Goal: Task Accomplishment & Management: Use online tool/utility

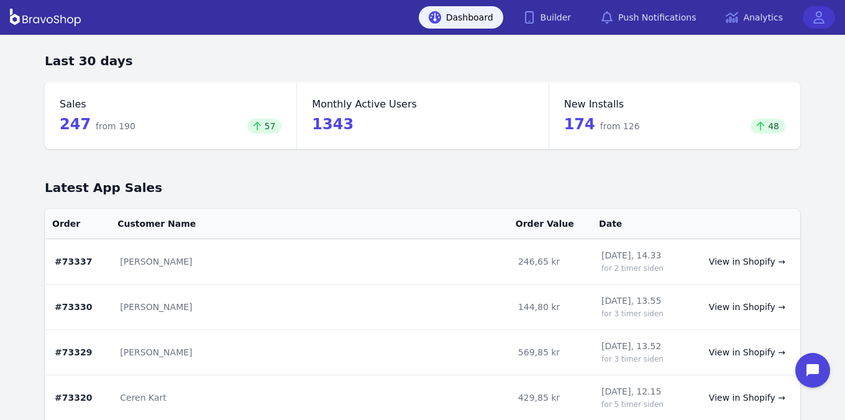
click at [819, 20] on icon at bounding box center [819, 17] width 12 height 12
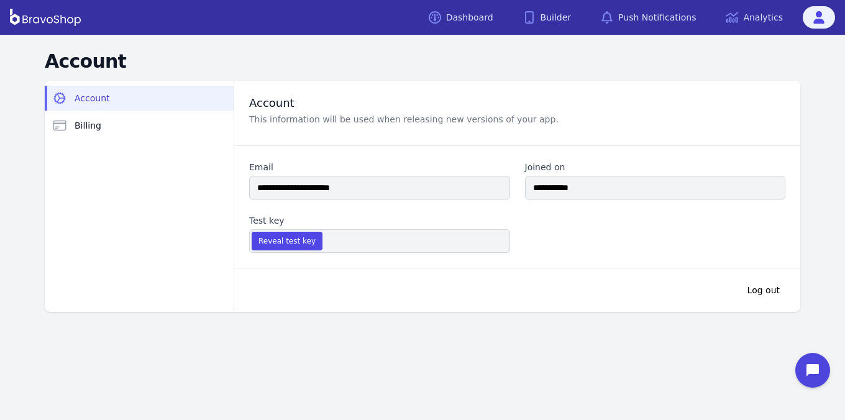
click at [822, 19] on icon at bounding box center [819, 17] width 11 height 12
click at [473, 19] on link "Dashboard" at bounding box center [461, 17] width 85 height 22
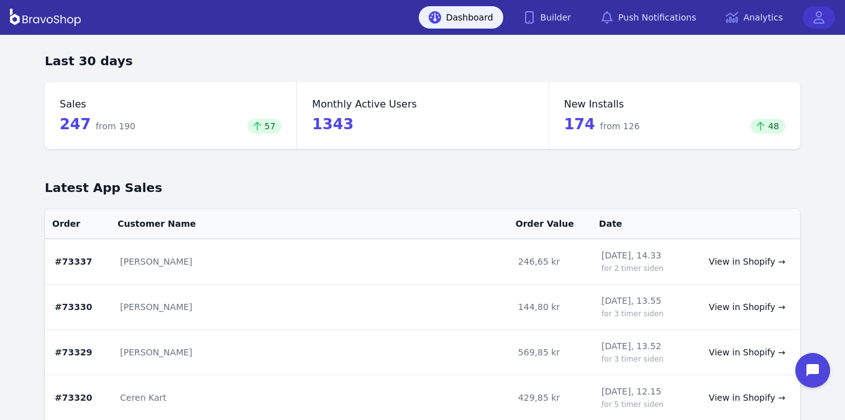
click at [819, 20] on icon at bounding box center [819, 17] width 12 height 12
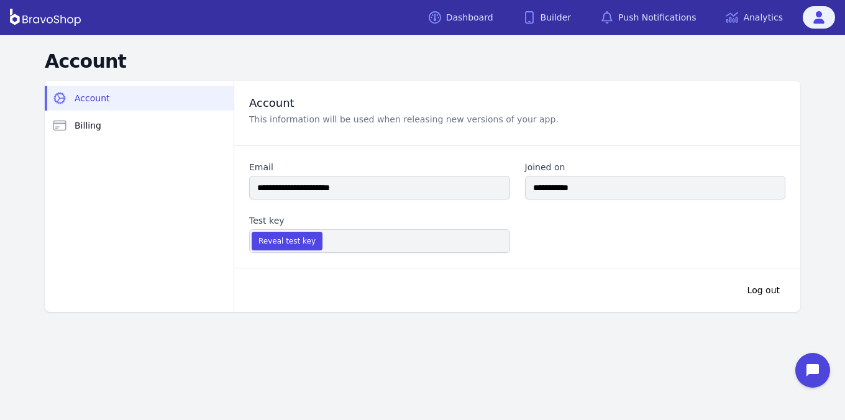
click at [822, 19] on icon at bounding box center [819, 17] width 11 height 12
click at [473, 19] on link "Dashboard" at bounding box center [461, 17] width 85 height 22
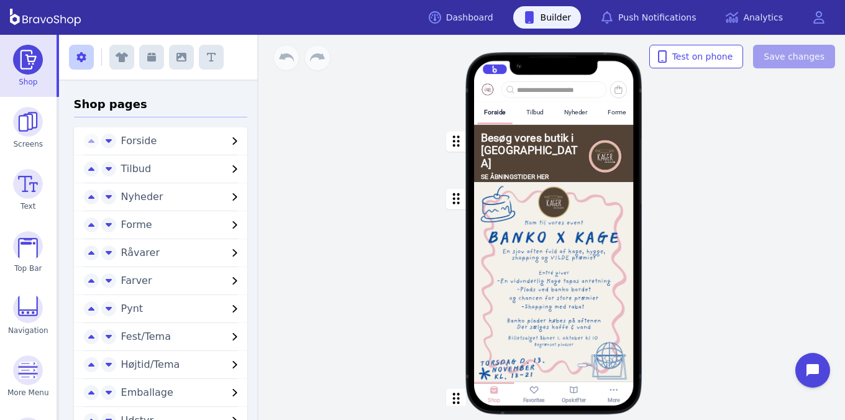
click at [83, 55] on icon "button" at bounding box center [80, 57] width 9 height 10
click at [81, 52] on icon "button" at bounding box center [81, 57] width 10 height 10
click at [83, 55] on icon "button" at bounding box center [80, 57] width 9 height 10
click at [81, 52] on icon "button" at bounding box center [81, 57] width 10 height 10
click at [78, 62] on button "button" at bounding box center [81, 57] width 25 height 25
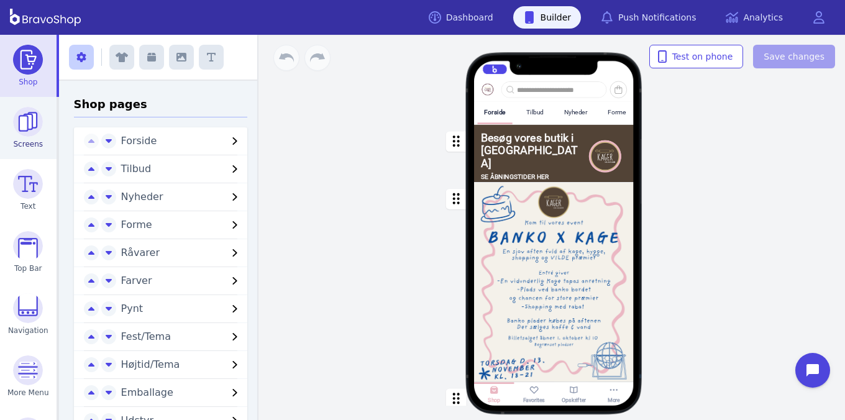
click at [22, 144] on span "Screens" at bounding box center [29, 144] width 30 height 10
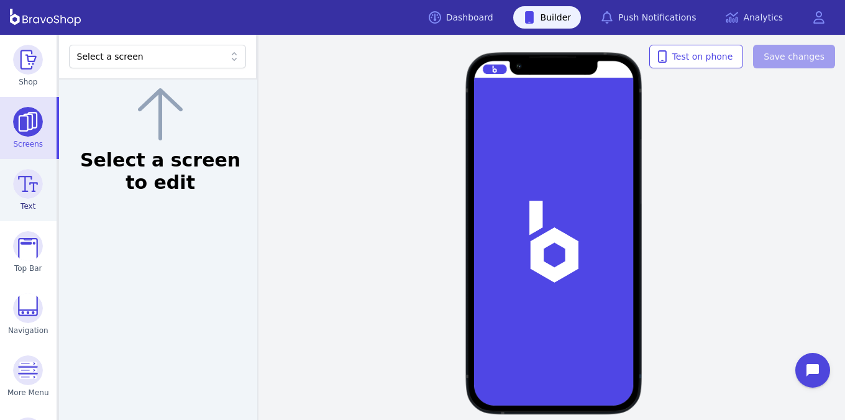
click at [24, 206] on span "Text" at bounding box center [28, 206] width 15 height 10
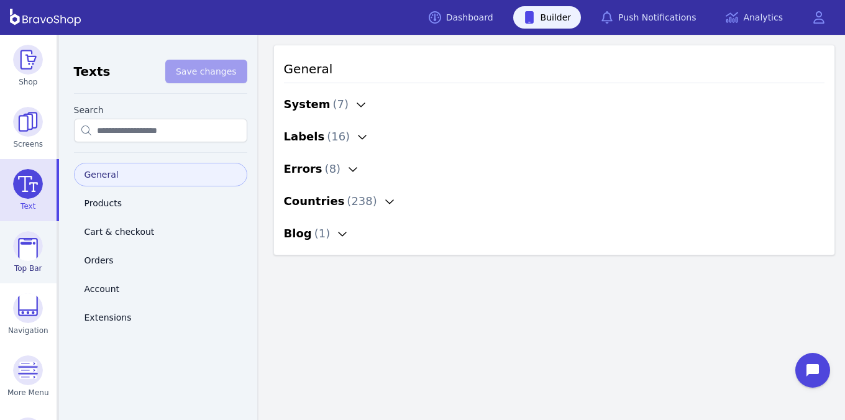
click at [32, 250] on img at bounding box center [28, 246] width 30 height 30
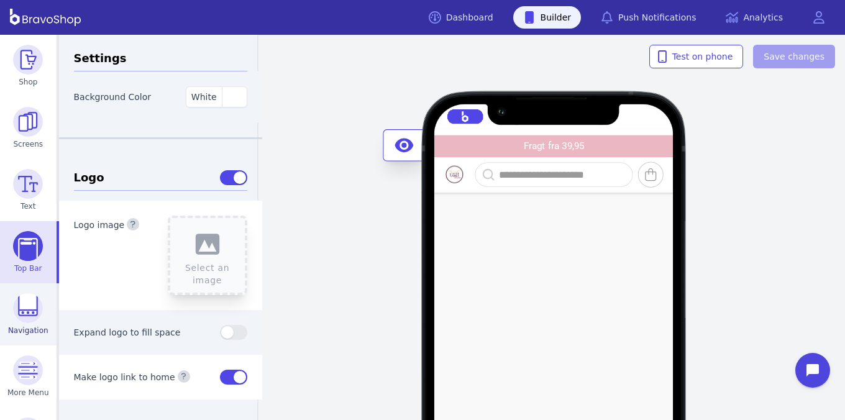
click at [32, 308] on img at bounding box center [28, 308] width 30 height 30
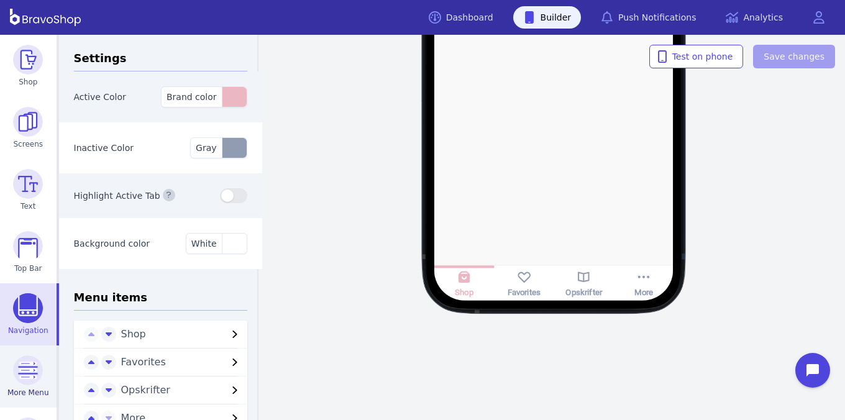
click at [32, 369] on img at bounding box center [28, 371] width 30 height 30
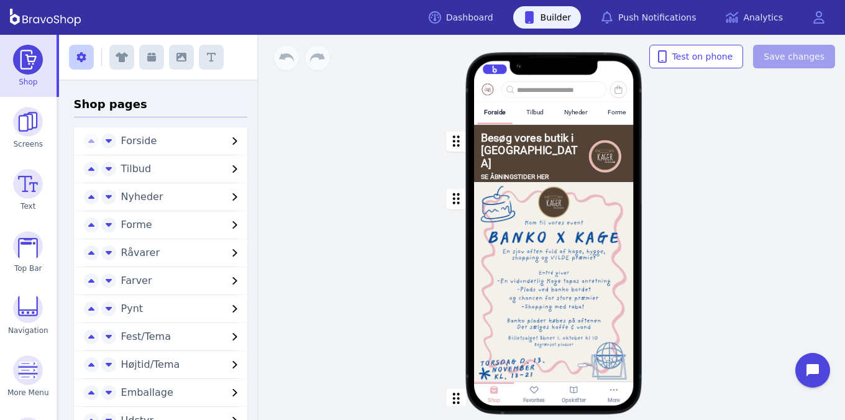
click at [78, 62] on button "button" at bounding box center [81, 57] width 25 height 25
click at [22, 144] on span "Screens" at bounding box center [29, 144] width 30 height 10
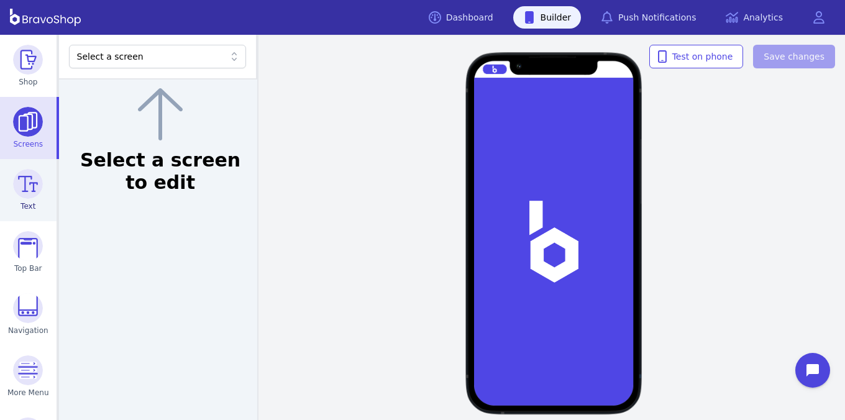
click at [24, 206] on span "Text" at bounding box center [28, 206] width 15 height 10
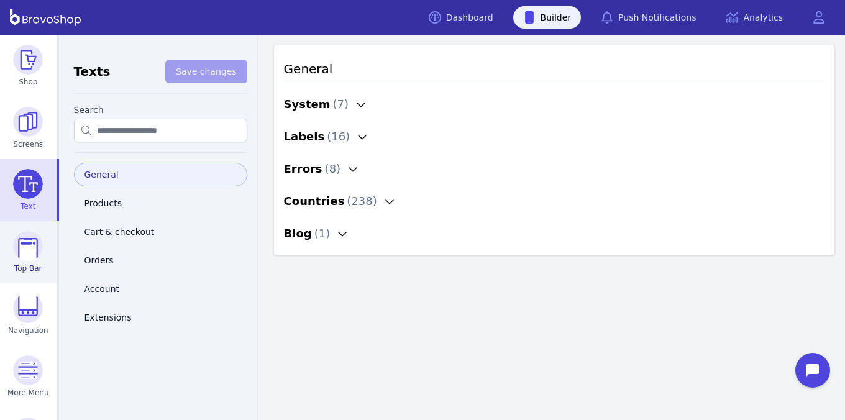
click at [32, 250] on img at bounding box center [28, 246] width 30 height 30
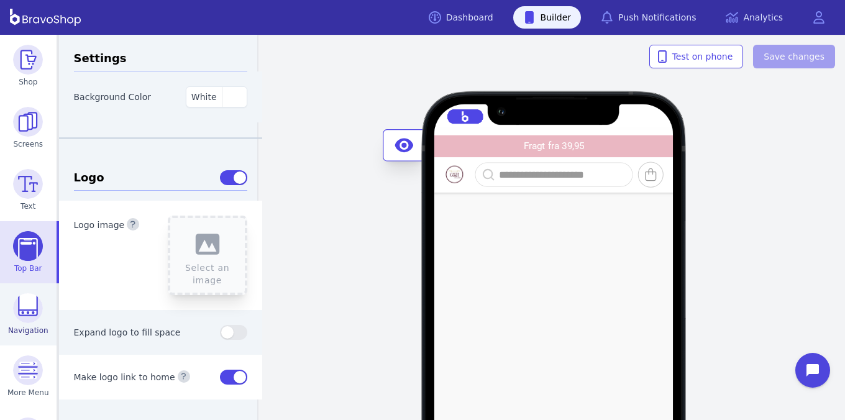
click at [32, 308] on img at bounding box center [28, 308] width 30 height 30
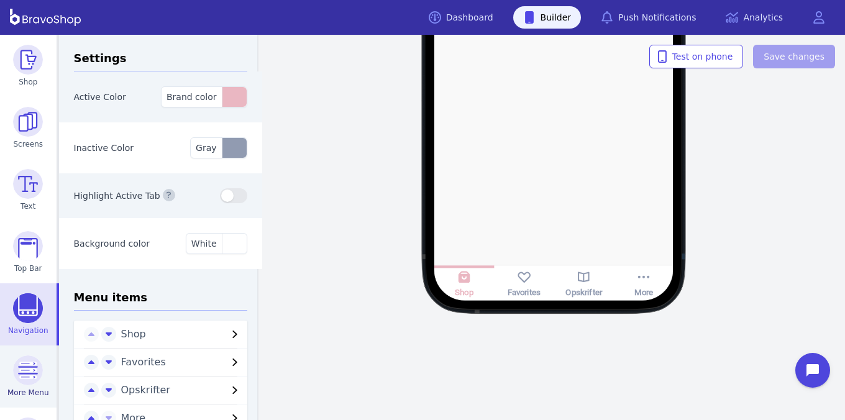
click at [32, 369] on img at bounding box center [28, 371] width 30 height 30
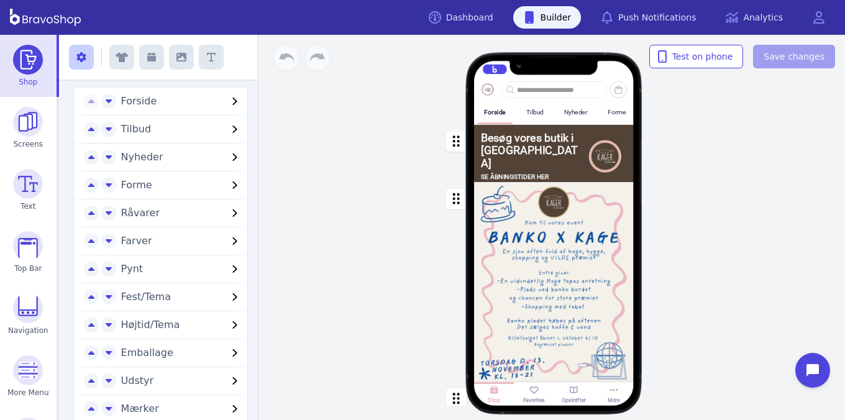
scroll to position [44, 0]
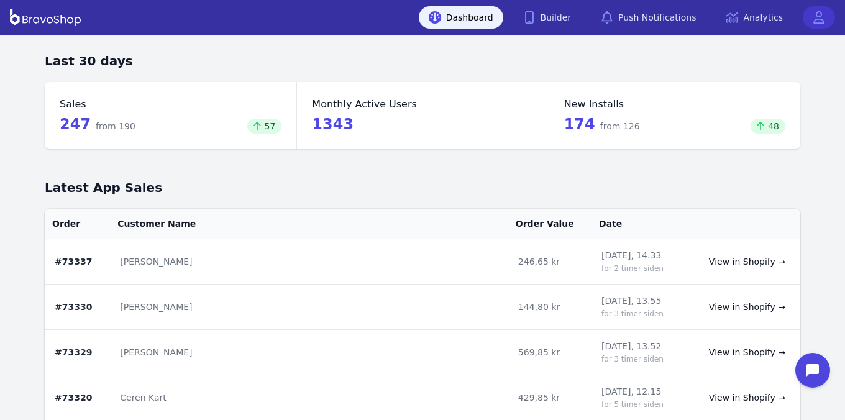
click at [822, 16] on icon at bounding box center [819, 17] width 12 height 12
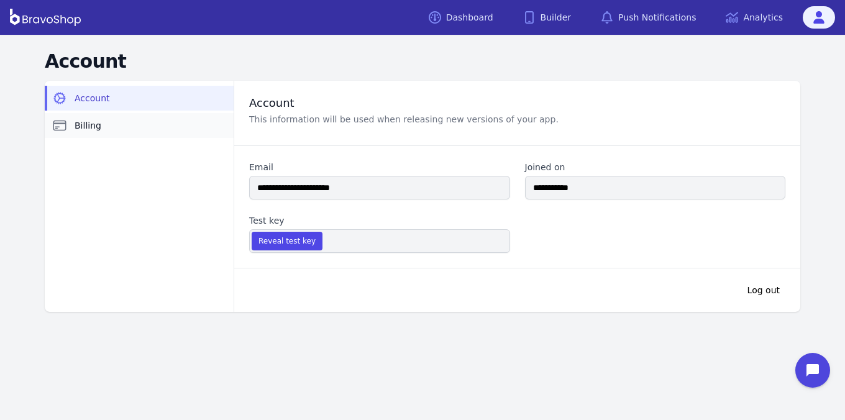
click at [168, 125] on link "Billing" at bounding box center [139, 125] width 189 height 25
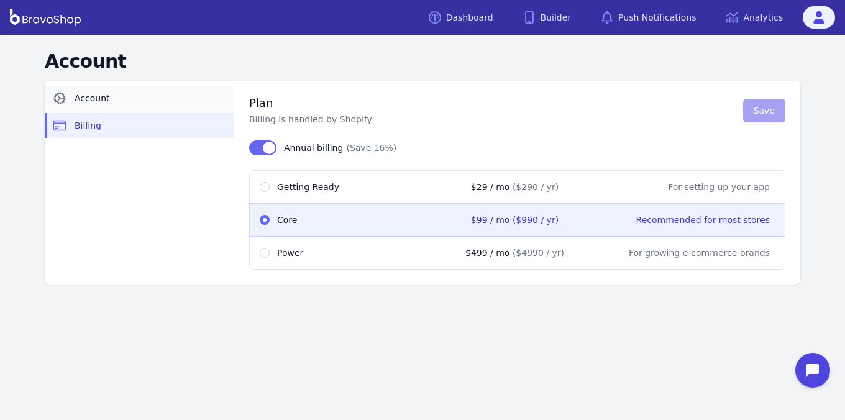
click at [146, 102] on link "Account" at bounding box center [139, 98] width 189 height 25
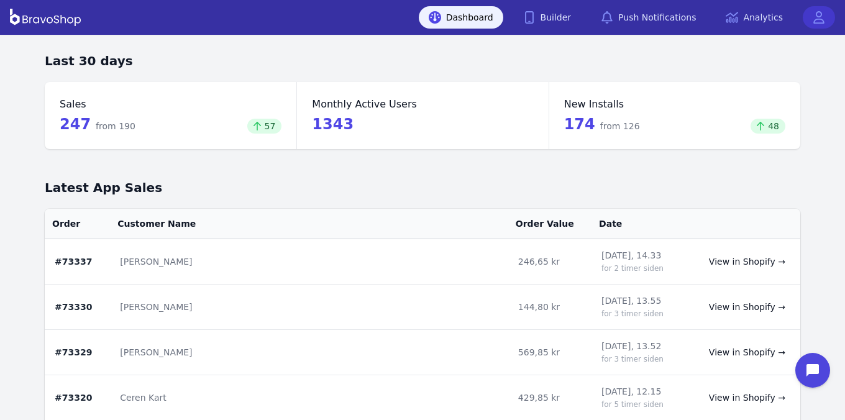
click at [822, 16] on icon at bounding box center [819, 17] width 12 height 12
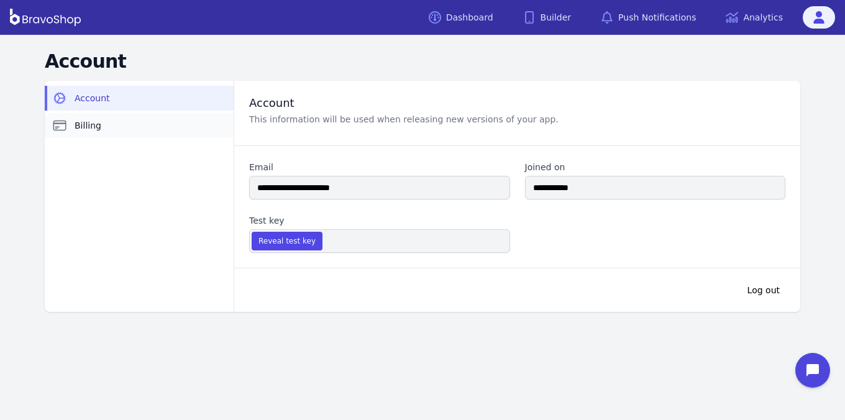
click at [168, 125] on link "Billing" at bounding box center [139, 125] width 189 height 25
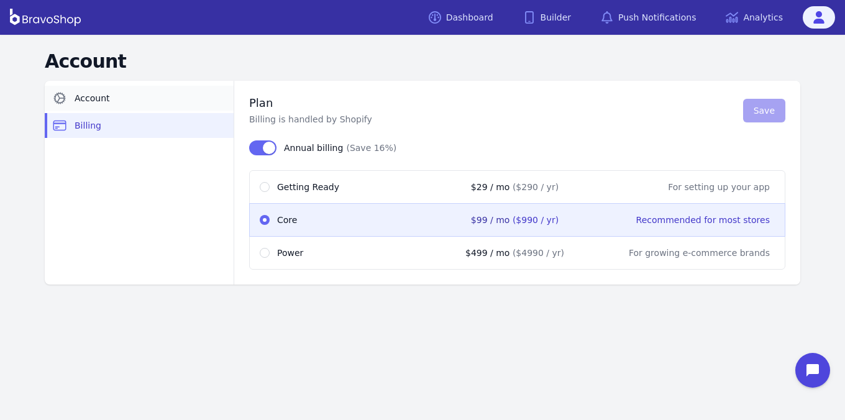
click at [146, 102] on link "Account" at bounding box center [139, 98] width 189 height 25
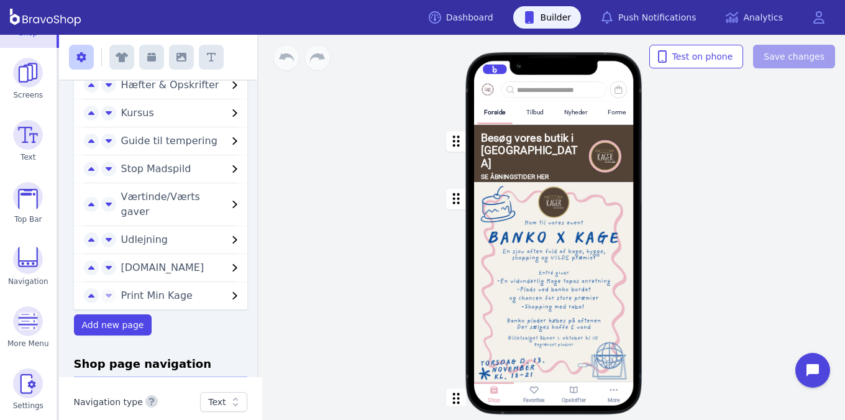
scroll to position [455, 0]
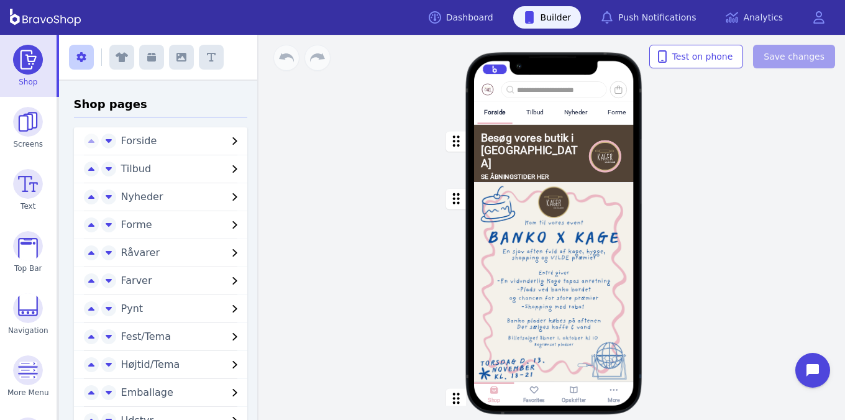
scroll to position [455, 0]
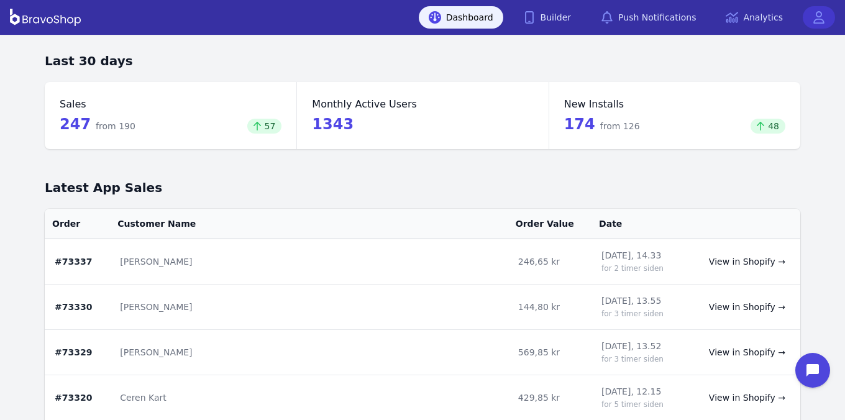
click at [815, 15] on icon at bounding box center [819, 17] width 12 height 12
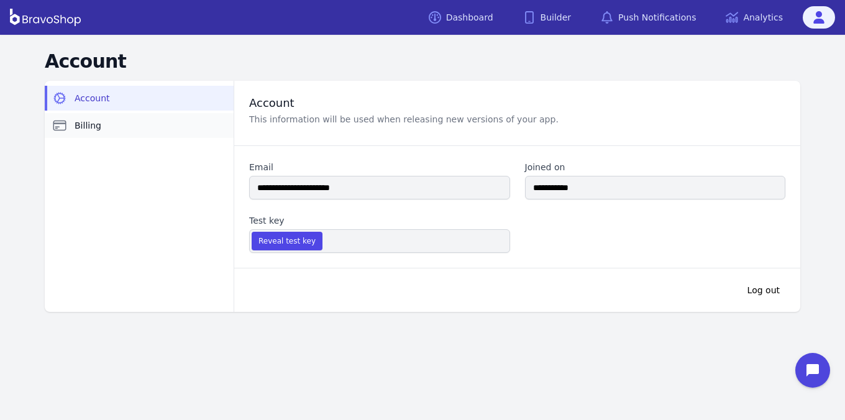
click at [121, 129] on link "Billing" at bounding box center [139, 125] width 189 height 25
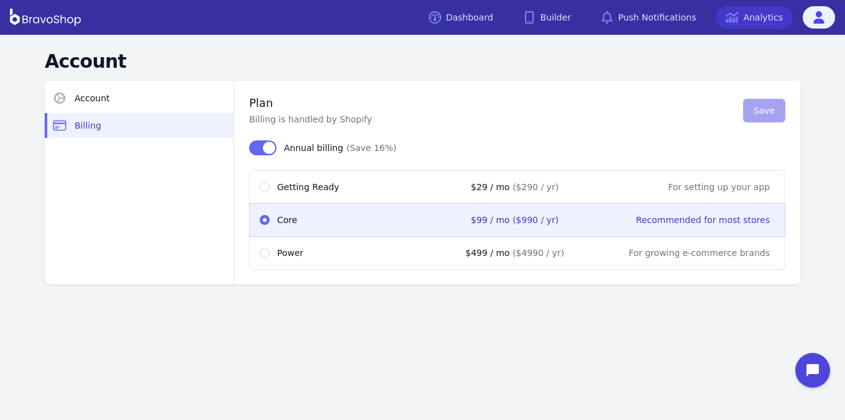
click at [760, 16] on link "Analytics" at bounding box center [754, 17] width 77 height 22
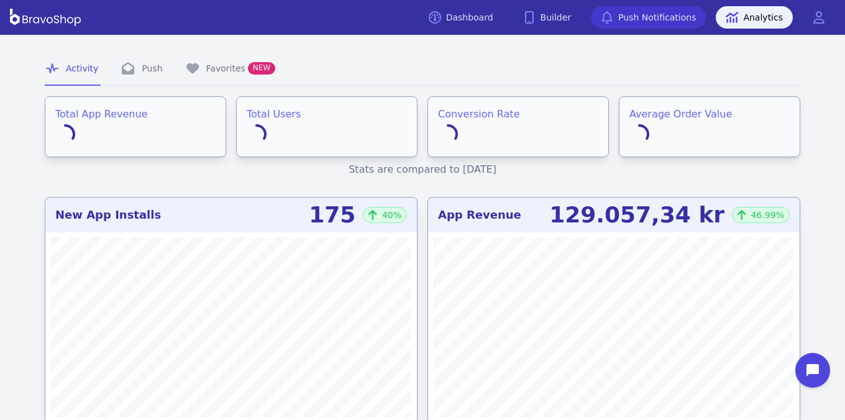
click at [671, 14] on link "Push Notifications" at bounding box center [648, 17] width 115 height 22
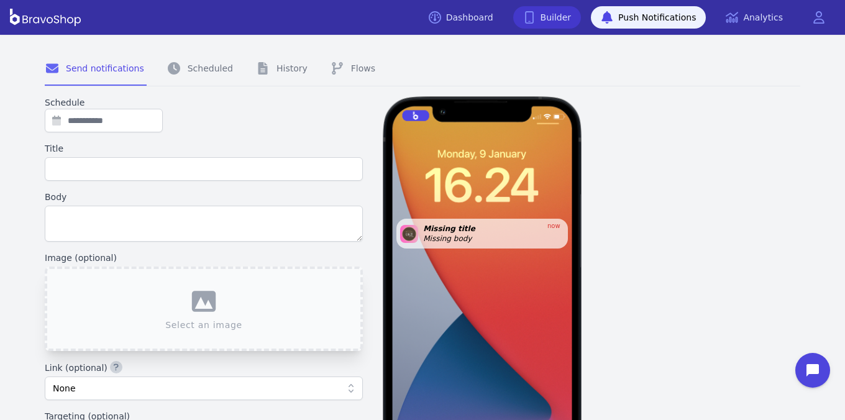
click at [573, 16] on link "Builder" at bounding box center [547, 17] width 68 height 22
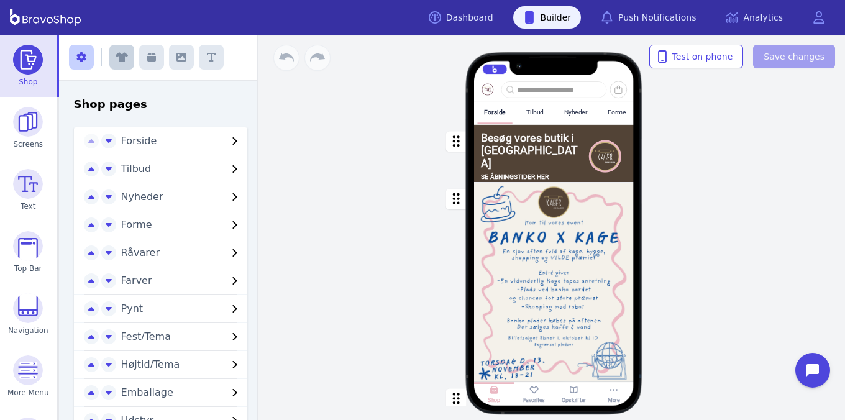
click at [124, 52] on icon "button" at bounding box center [122, 57] width 12 height 10
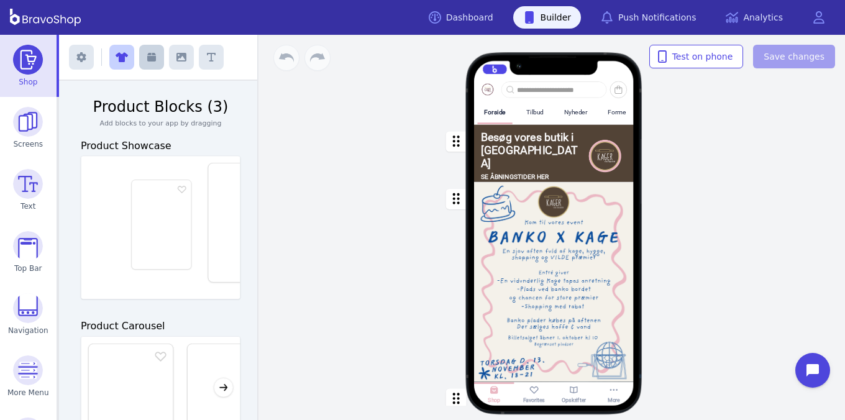
scroll to position [0, 126]
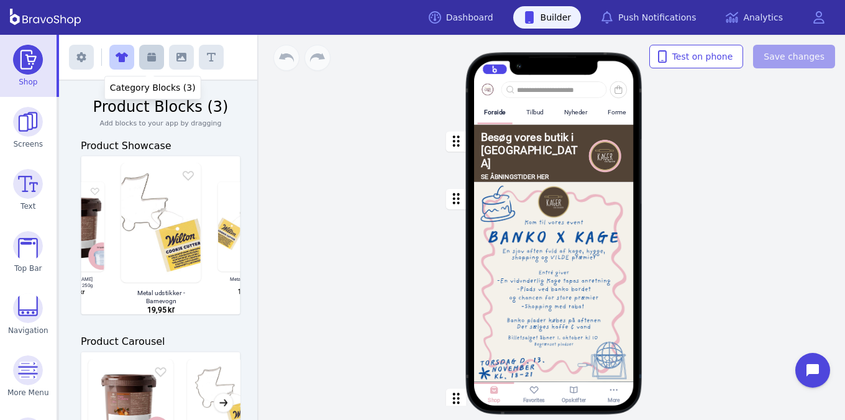
click at [144, 55] on button "button" at bounding box center [151, 57] width 25 height 25
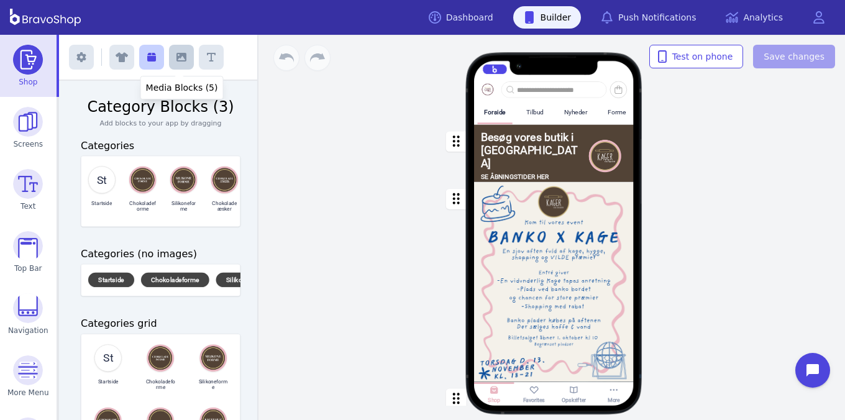
click at [186, 52] on button "button" at bounding box center [181, 57] width 25 height 25
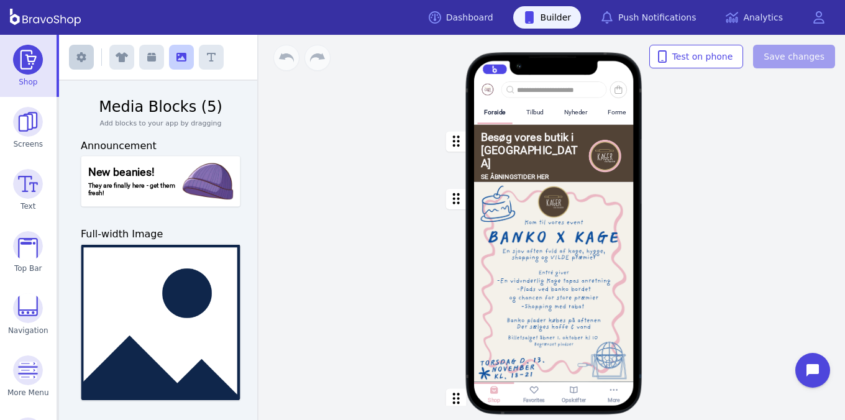
click at [78, 58] on icon "button" at bounding box center [81, 57] width 10 height 10
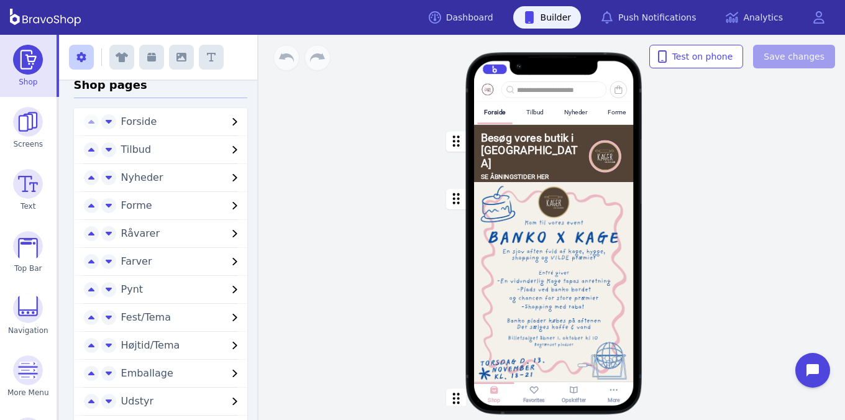
scroll to position [0, 0]
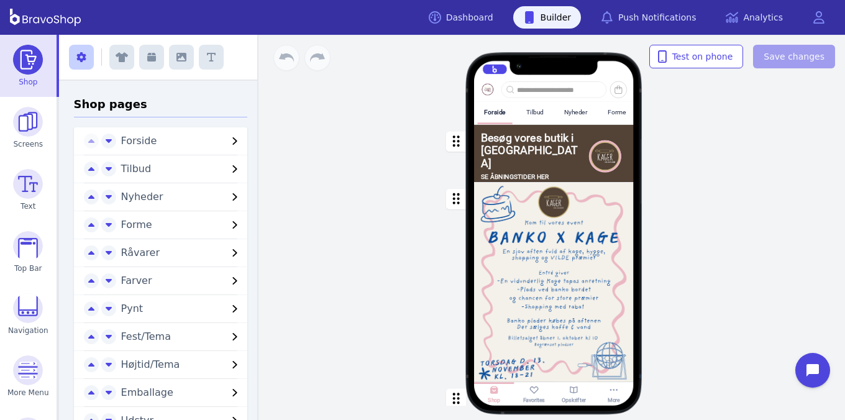
click at [194, 143] on span "Forside" at bounding box center [174, 141] width 106 height 15
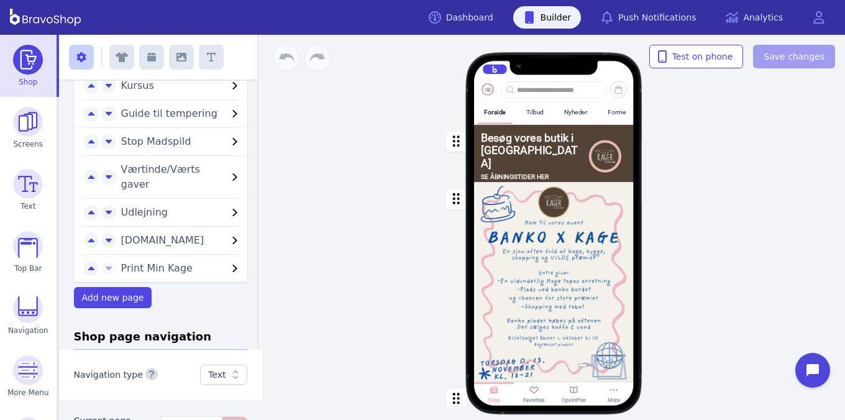
scroll to position [704, 0]
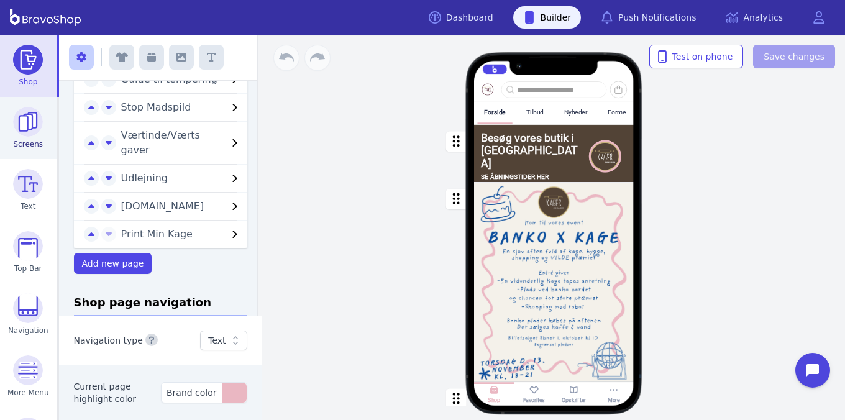
click at [32, 121] on img at bounding box center [28, 122] width 30 height 30
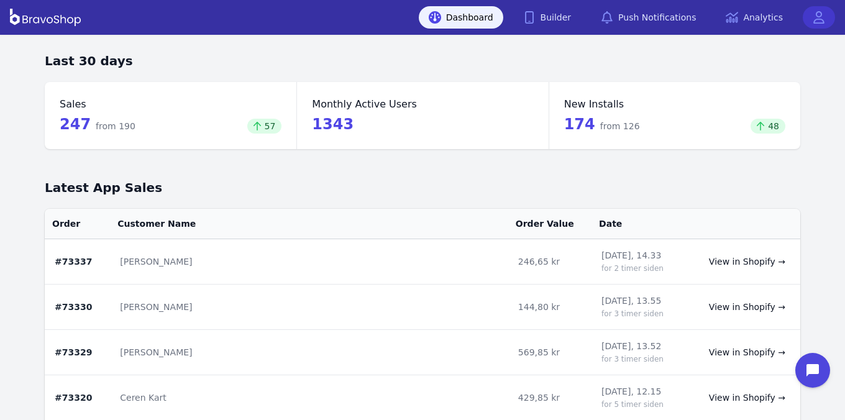
click at [815, 15] on icon at bounding box center [819, 17] width 12 height 12
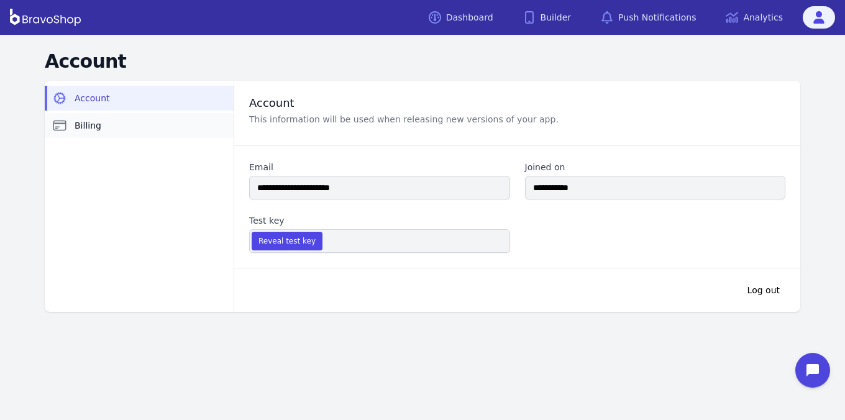
click at [121, 129] on link "Billing" at bounding box center [139, 125] width 189 height 25
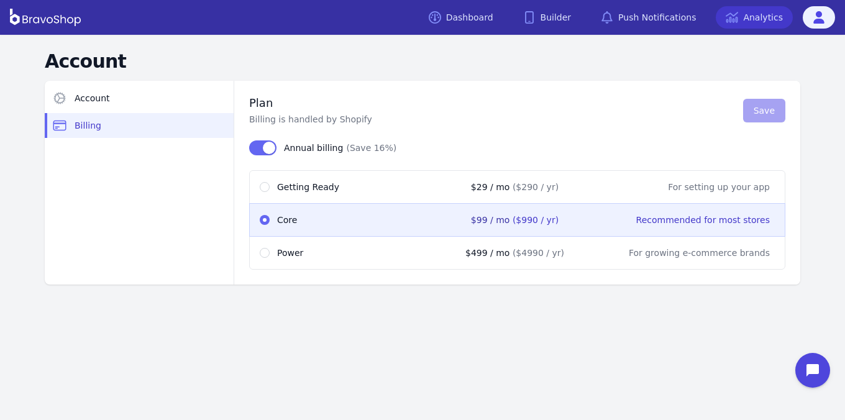
click at [760, 16] on link "Analytics" at bounding box center [754, 17] width 77 height 22
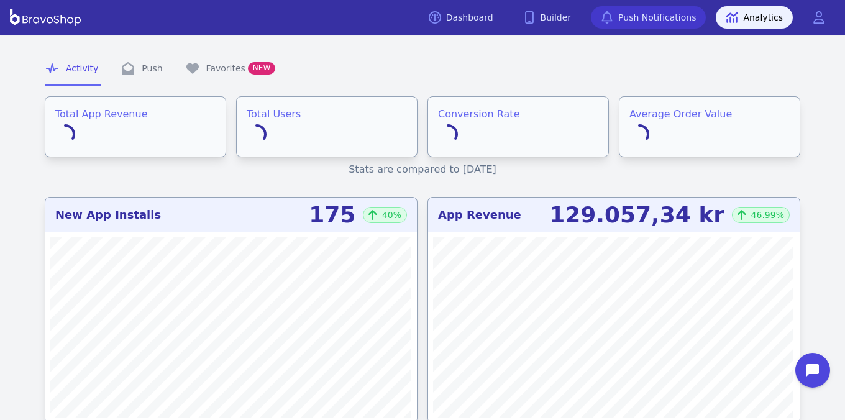
click at [671, 14] on link "Push Notifications" at bounding box center [648, 17] width 115 height 22
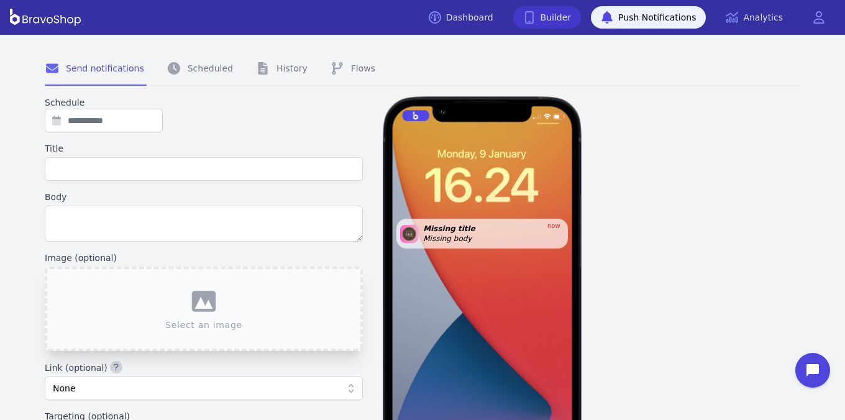
click at [573, 16] on link "Builder" at bounding box center [547, 17] width 68 height 22
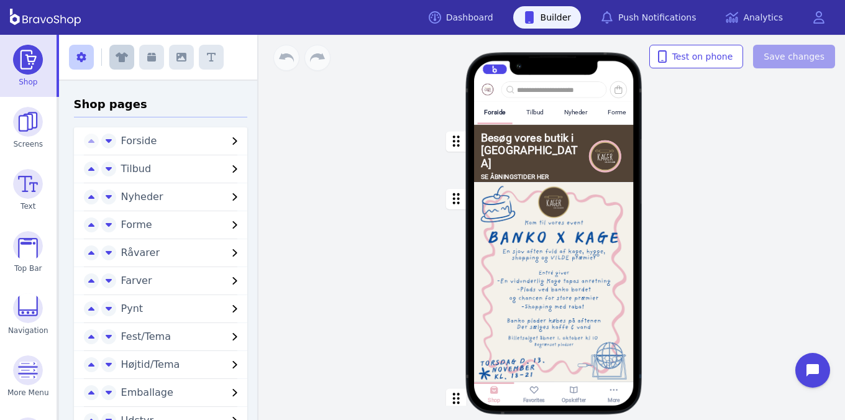
click at [124, 52] on icon "button" at bounding box center [122, 57] width 12 height 10
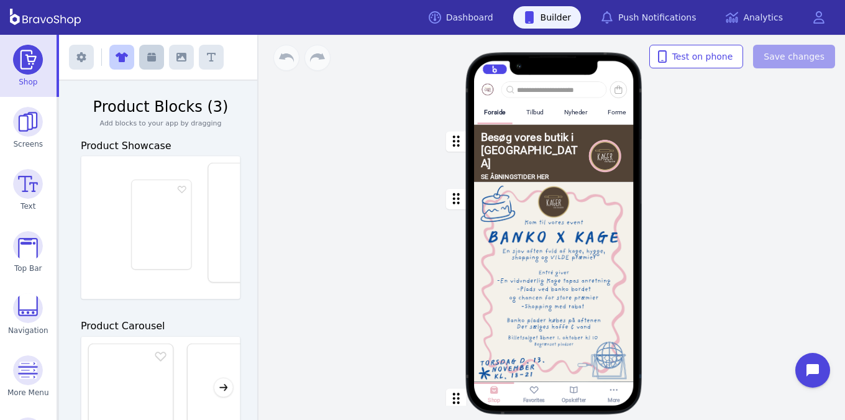
scroll to position [0, 126]
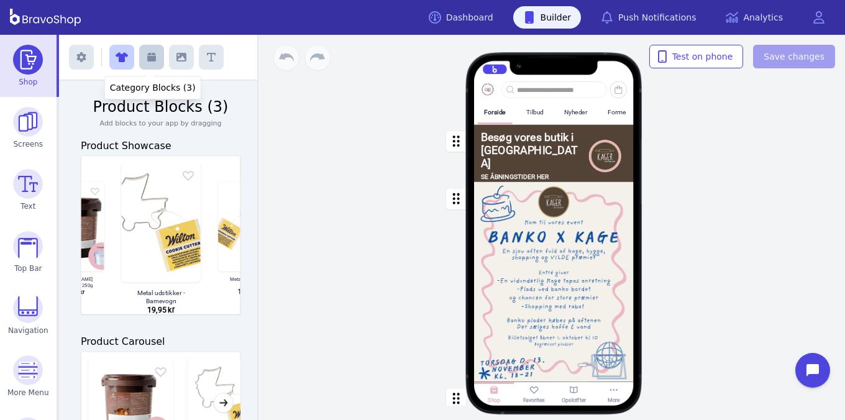
click at [144, 55] on button "button" at bounding box center [151, 57] width 25 height 25
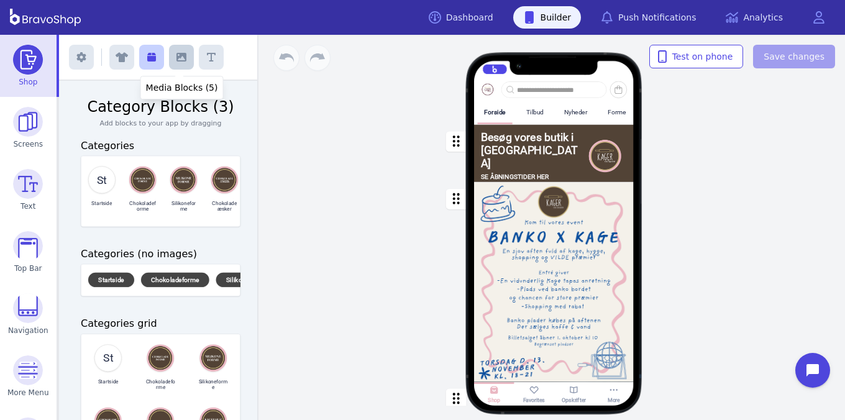
click at [186, 52] on button "button" at bounding box center [181, 57] width 25 height 25
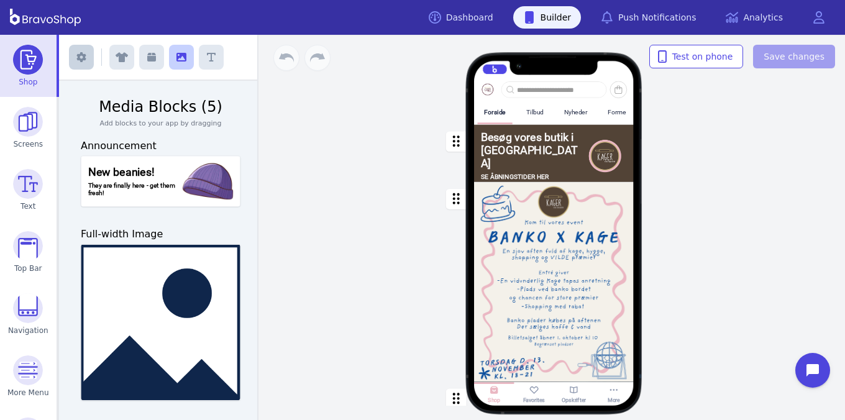
click at [78, 58] on icon "button" at bounding box center [81, 57] width 10 height 10
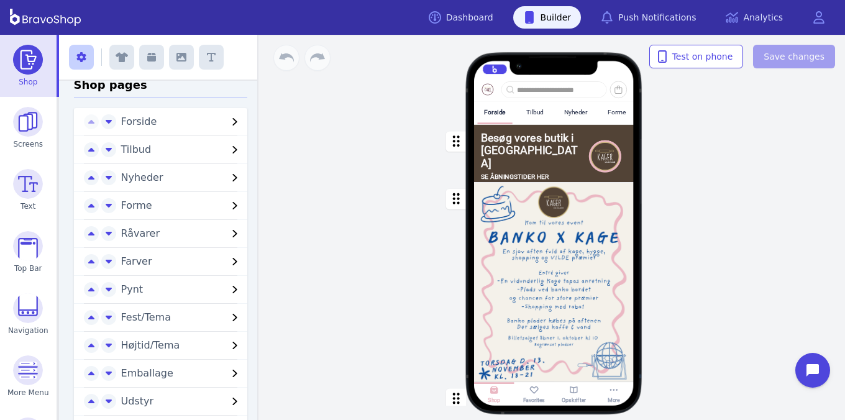
scroll to position [0, 0]
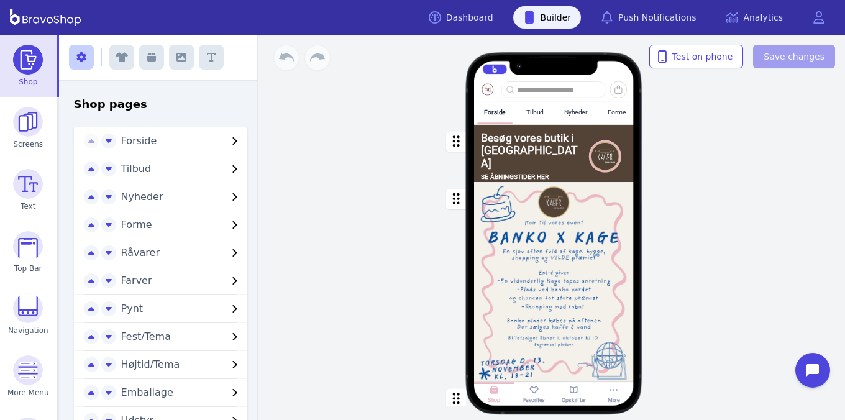
click at [194, 143] on span "Forside" at bounding box center [174, 141] width 106 height 15
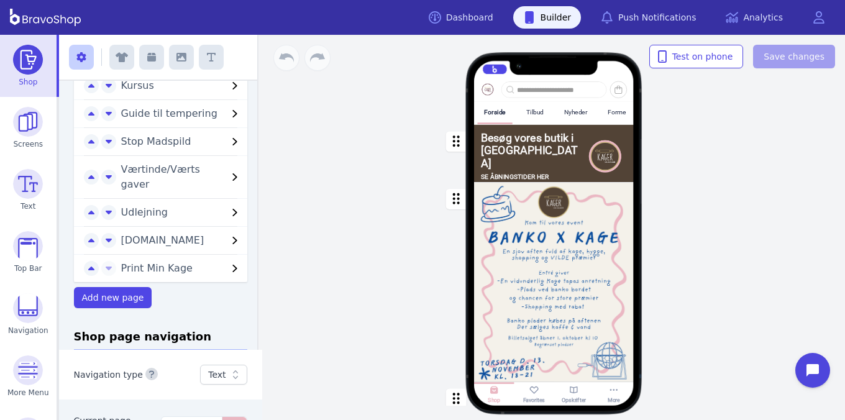
scroll to position [704, 0]
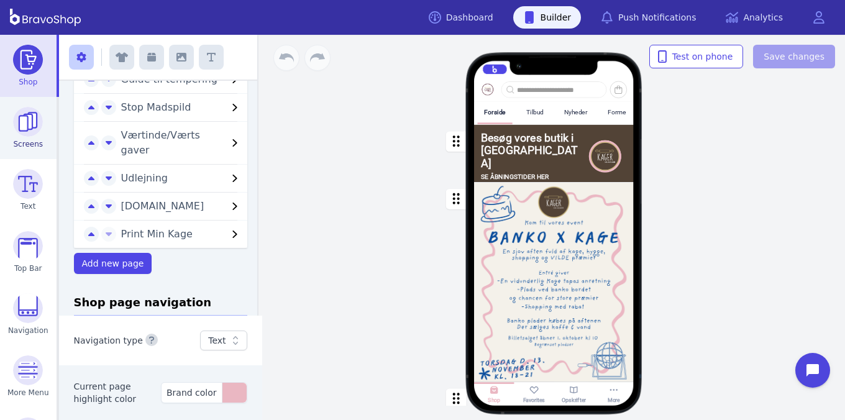
click at [32, 121] on img at bounding box center [28, 122] width 30 height 30
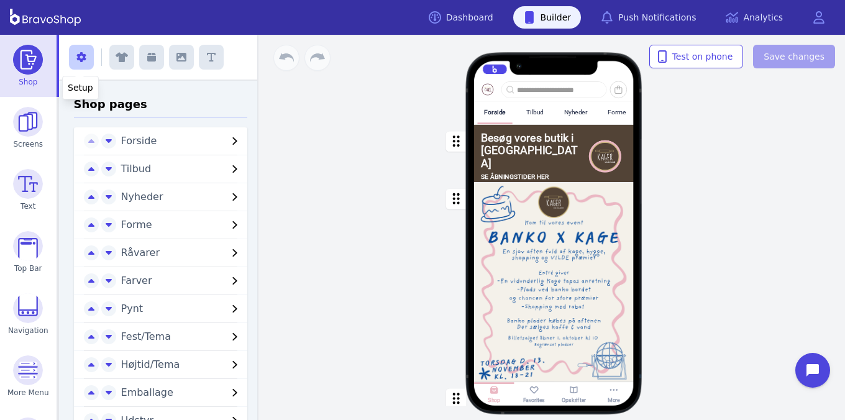
click at [76, 57] on icon "button" at bounding box center [80, 57] width 9 height 10
click at [76, 58] on icon "button" at bounding box center [80, 57] width 9 height 10
click at [208, 143] on span "Forside" at bounding box center [174, 141] width 106 height 15
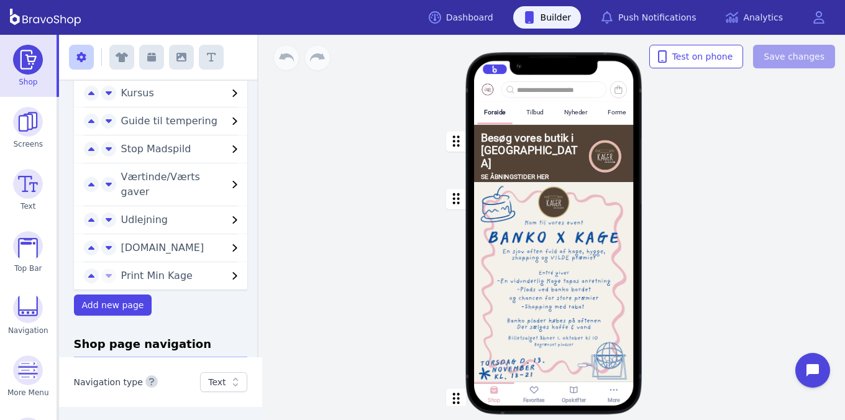
scroll to position [704, 0]
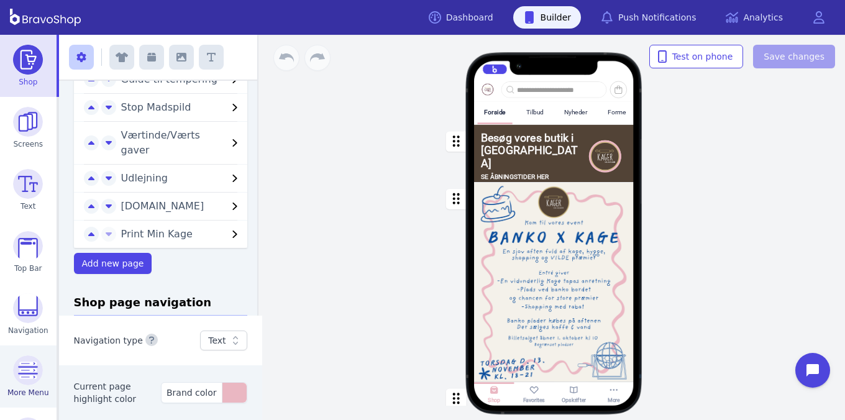
click at [35, 379] on img at bounding box center [28, 371] width 30 height 30
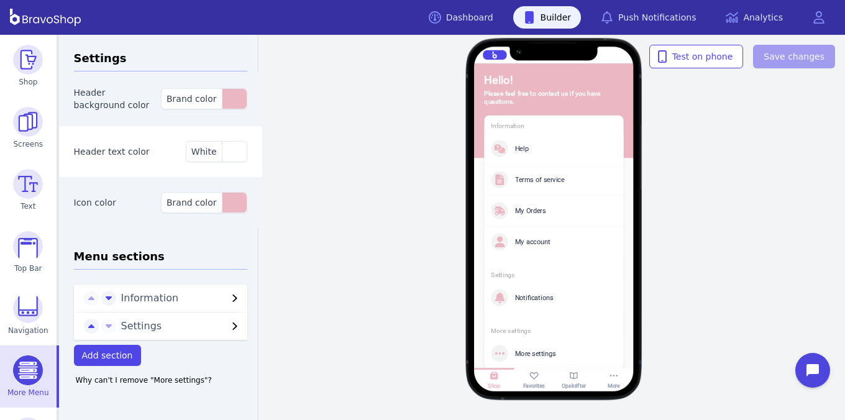
scroll to position [57, 0]
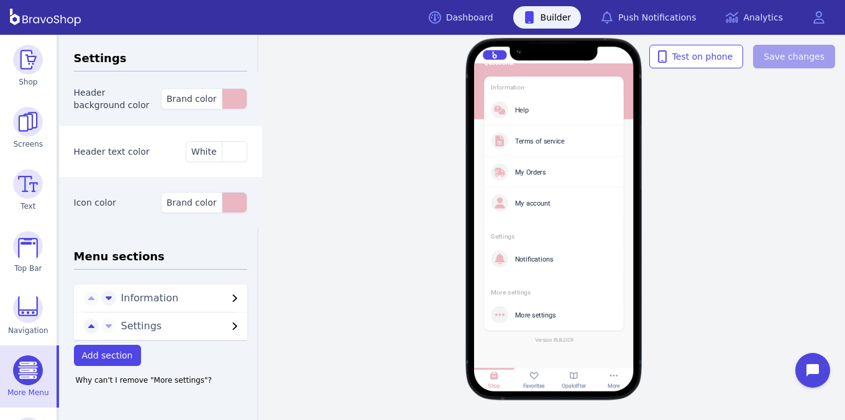
click at [518, 311] on div "More settings" at bounding box center [562, 315] width 95 height 8
click at [218, 329] on span "Settings" at bounding box center [174, 326] width 106 height 15
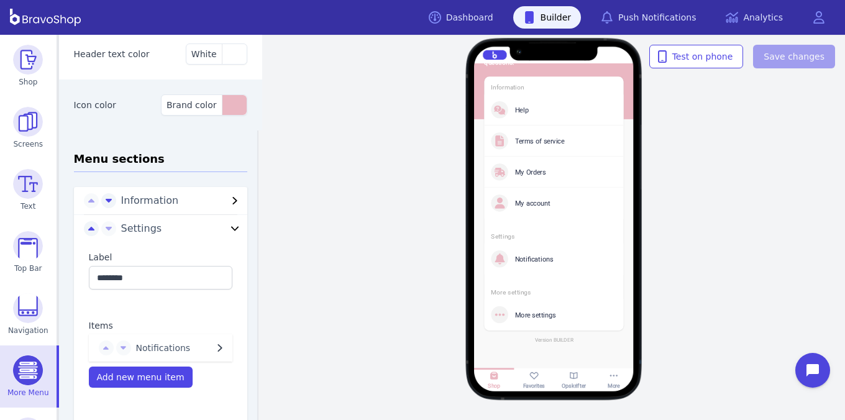
scroll to position [0, 0]
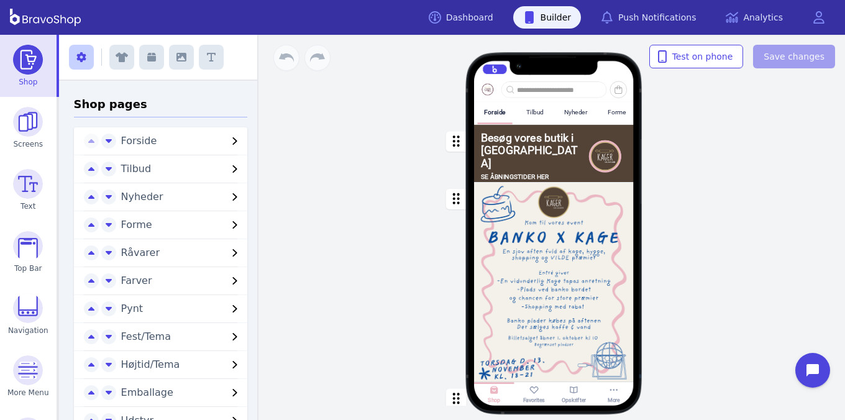
click at [76, 57] on icon "button" at bounding box center [80, 57] width 9 height 10
click at [76, 58] on icon "button" at bounding box center [80, 57] width 9 height 10
click at [208, 143] on span "Forside" at bounding box center [174, 141] width 106 height 15
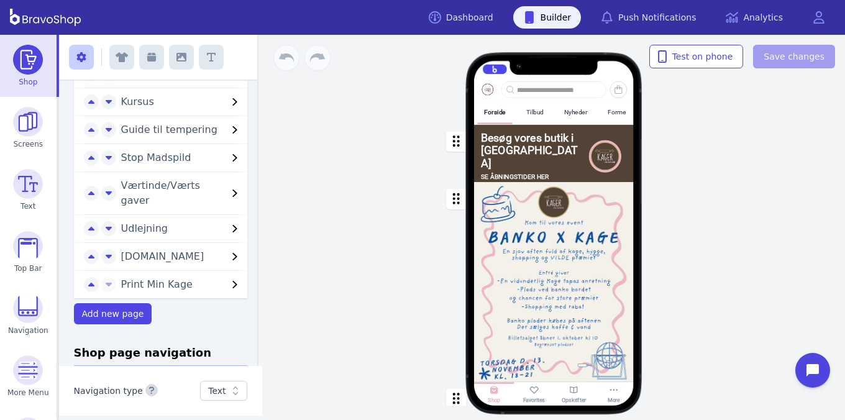
scroll to position [704, 0]
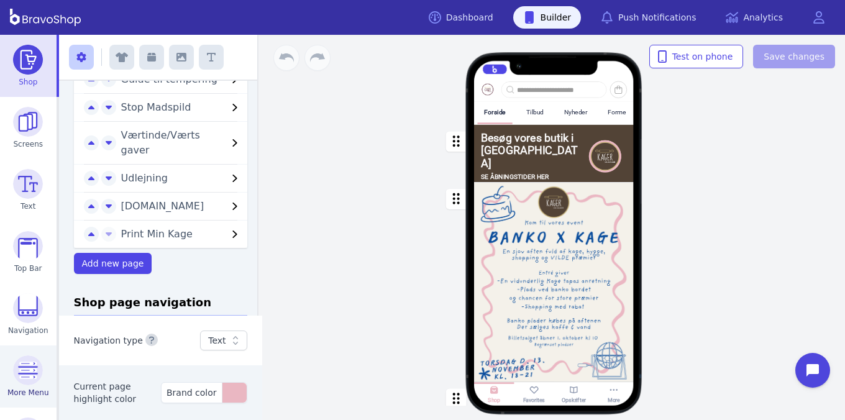
click at [35, 379] on img at bounding box center [28, 371] width 30 height 30
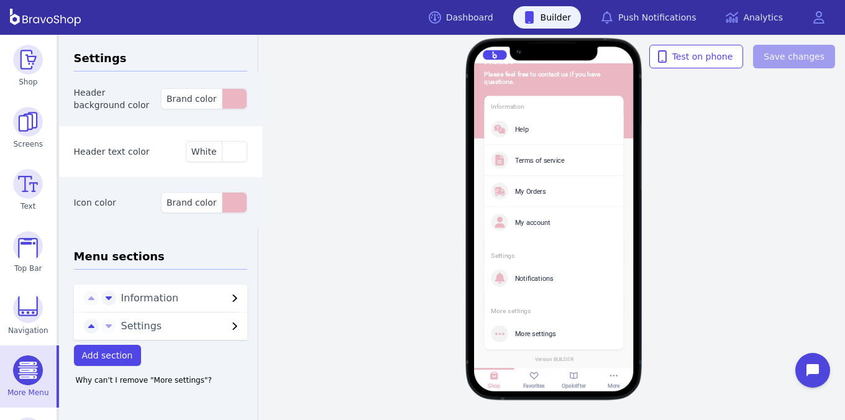
scroll to position [57, 0]
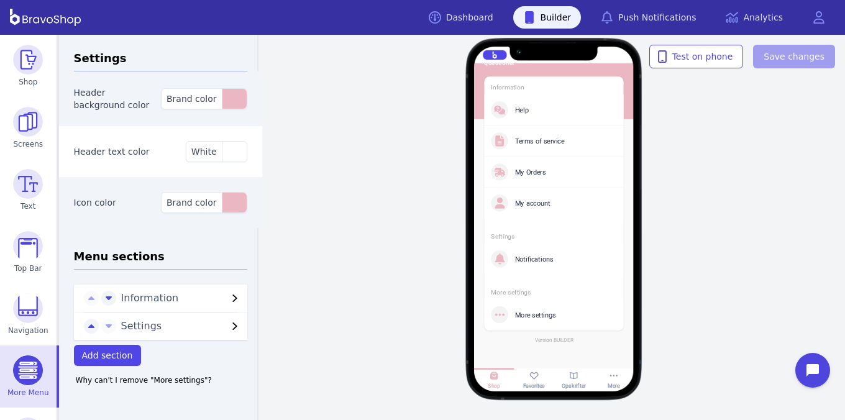
click at [518, 311] on div "More settings" at bounding box center [562, 315] width 95 height 8
click at [218, 329] on span "Settings" at bounding box center [174, 326] width 106 height 15
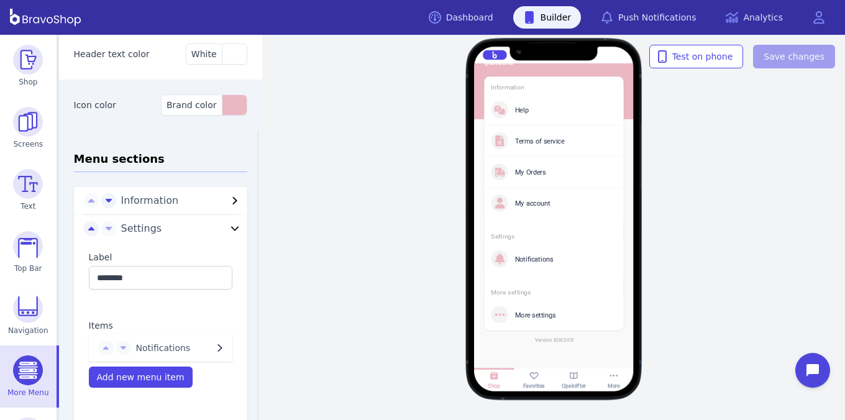
scroll to position [0, 0]
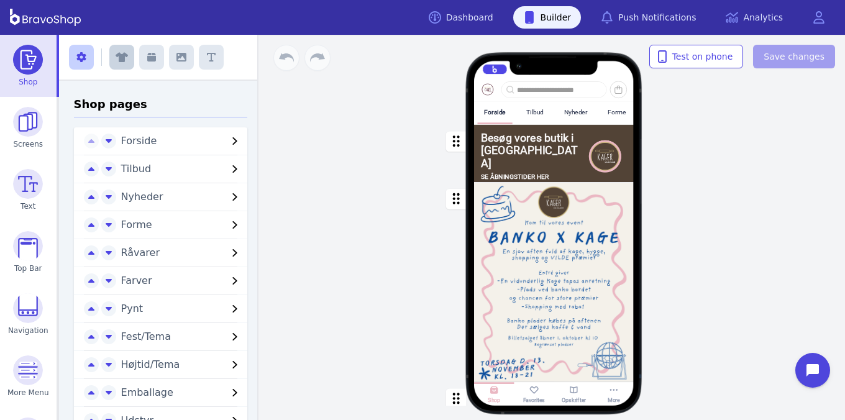
click at [127, 57] on button "button" at bounding box center [121, 57] width 25 height 25
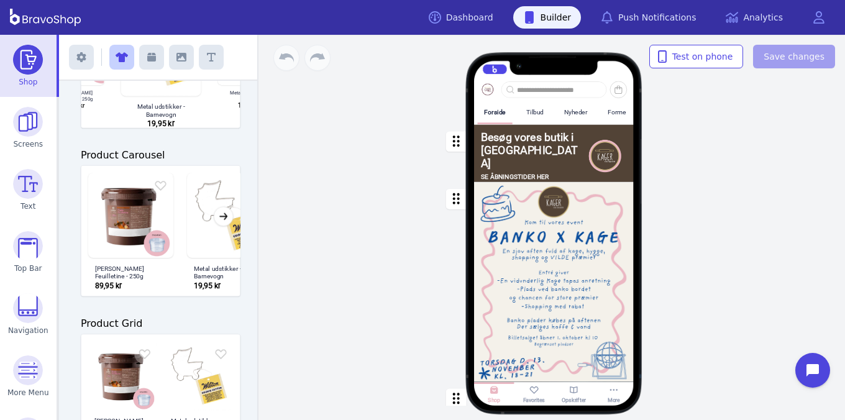
scroll to position [549, 0]
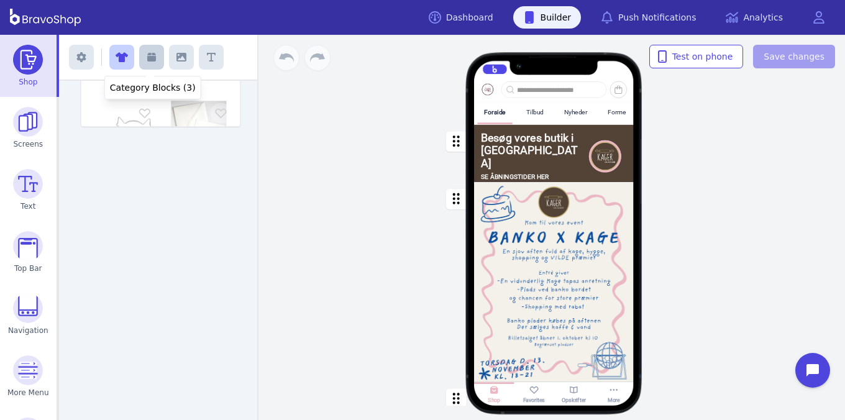
click at [151, 60] on icon "button" at bounding box center [151, 57] width 9 height 9
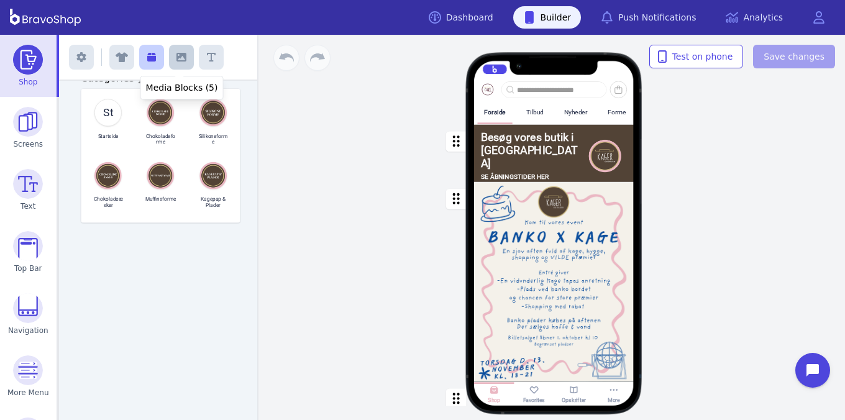
click at [171, 63] on button "button" at bounding box center [181, 57] width 25 height 25
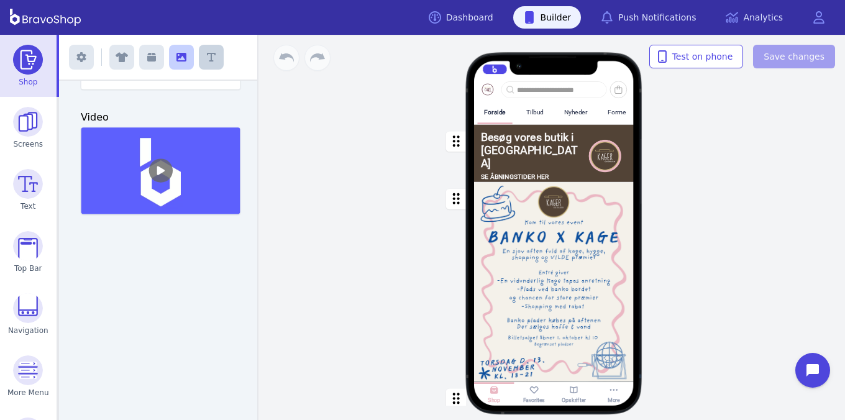
click at [203, 63] on button "button" at bounding box center [211, 57] width 25 height 25
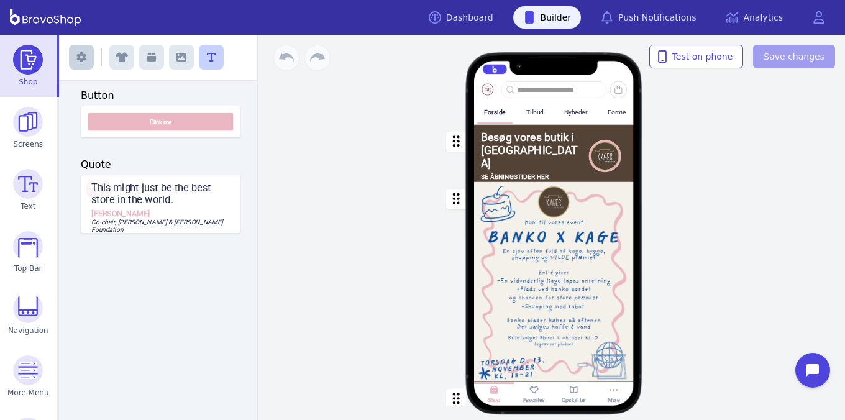
click at [88, 58] on button "button" at bounding box center [81, 57] width 25 height 25
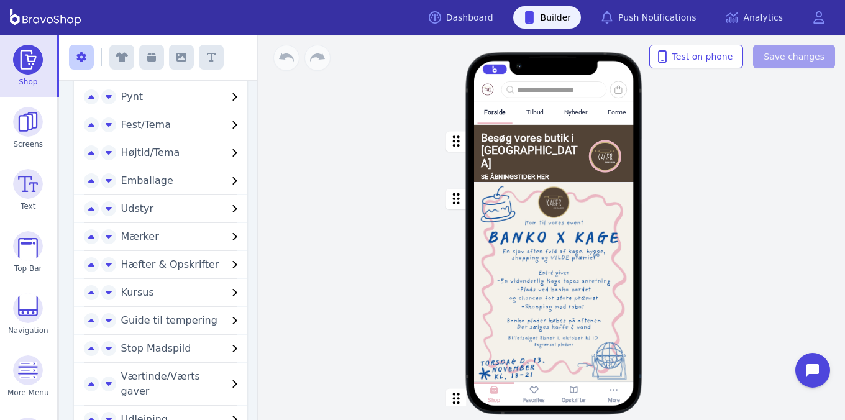
scroll to position [455, 0]
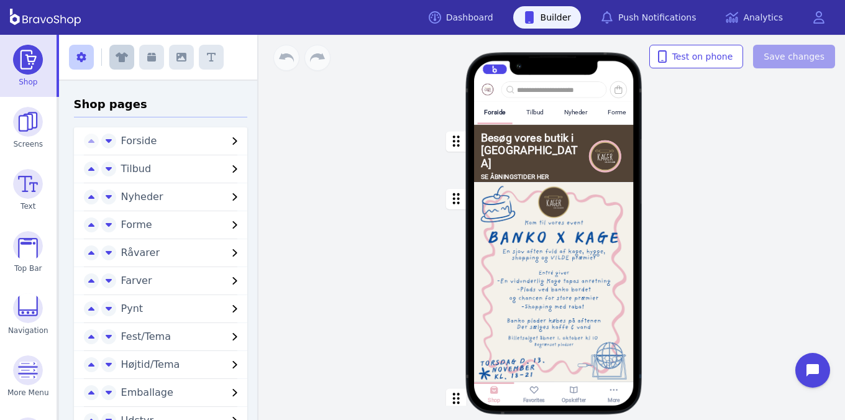
click at [127, 57] on button "button" at bounding box center [121, 57] width 25 height 25
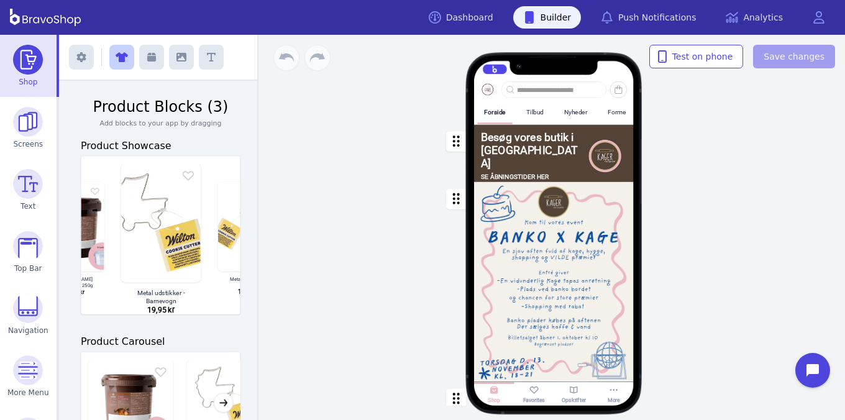
scroll to position [549, 0]
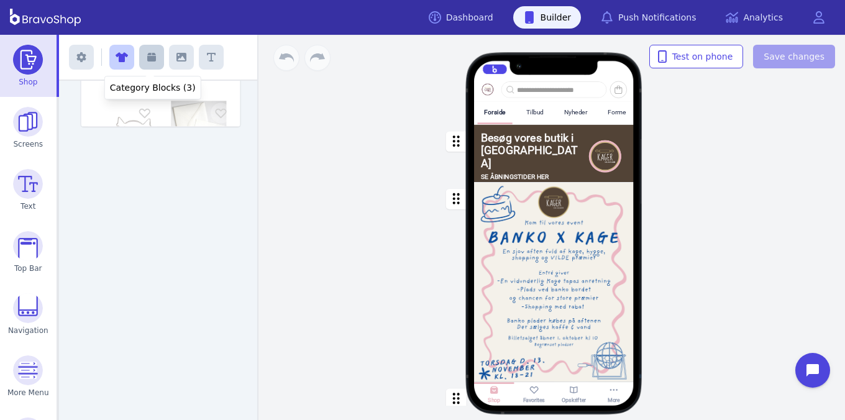
click at [151, 60] on icon "button" at bounding box center [151, 57] width 9 height 9
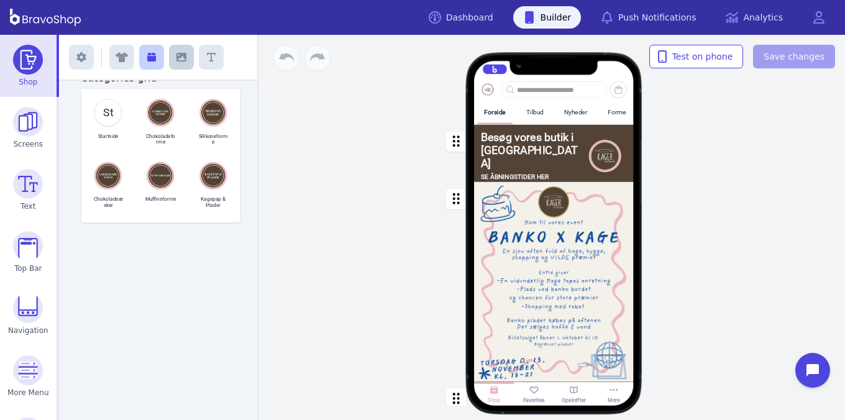
click at [171, 63] on button "button" at bounding box center [181, 57] width 25 height 25
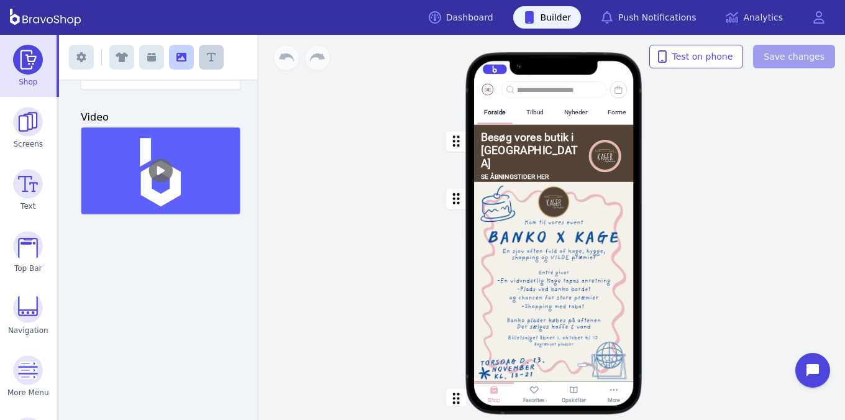
click at [203, 63] on button "button" at bounding box center [211, 57] width 25 height 25
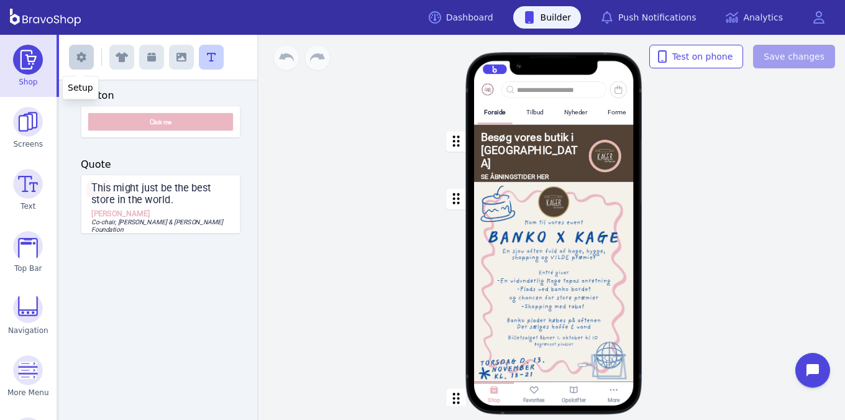
click at [88, 58] on button "button" at bounding box center [81, 57] width 25 height 25
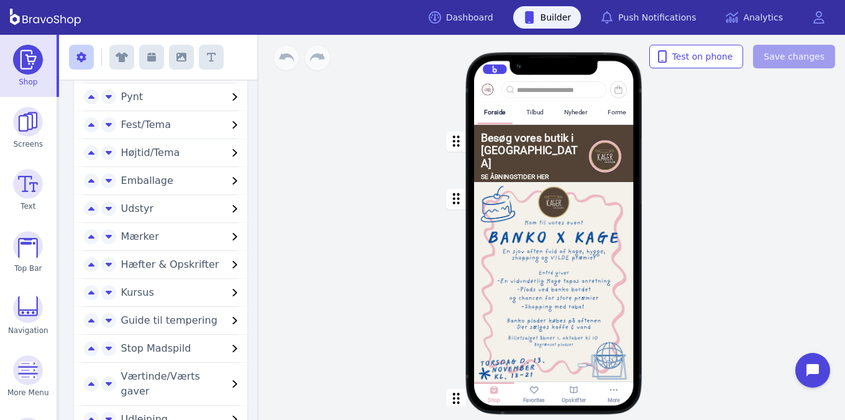
scroll to position [455, 0]
